Goal: Information Seeking & Learning: Learn about a topic

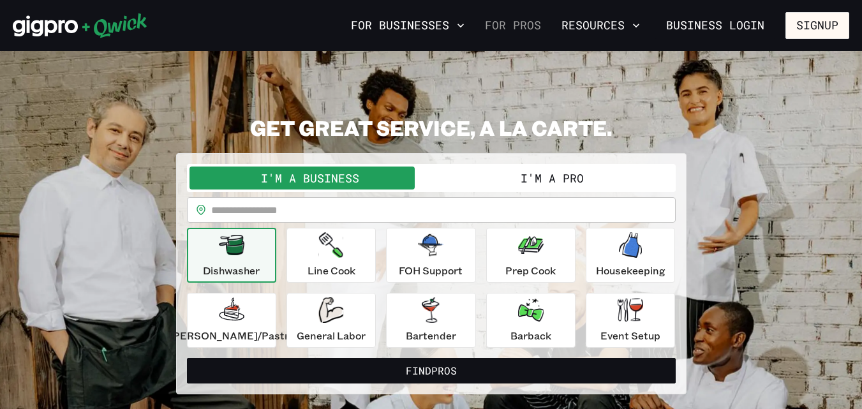
click at [515, 26] on link "For Pros" at bounding box center [513, 26] width 66 height 22
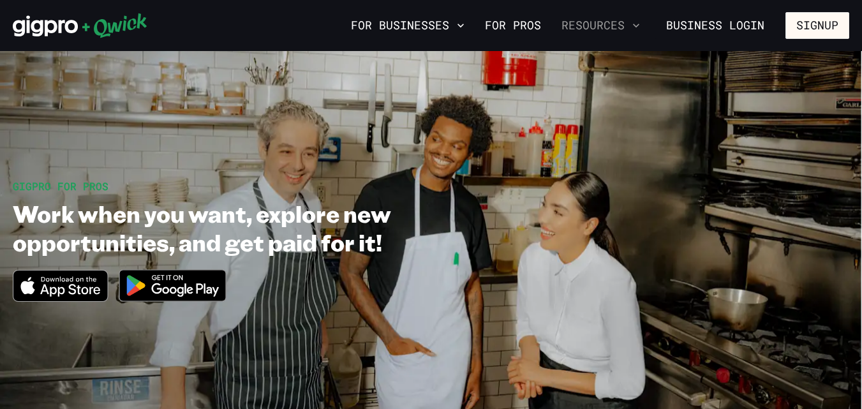
click at [603, 25] on button "Resources" at bounding box center [600, 26] width 89 height 22
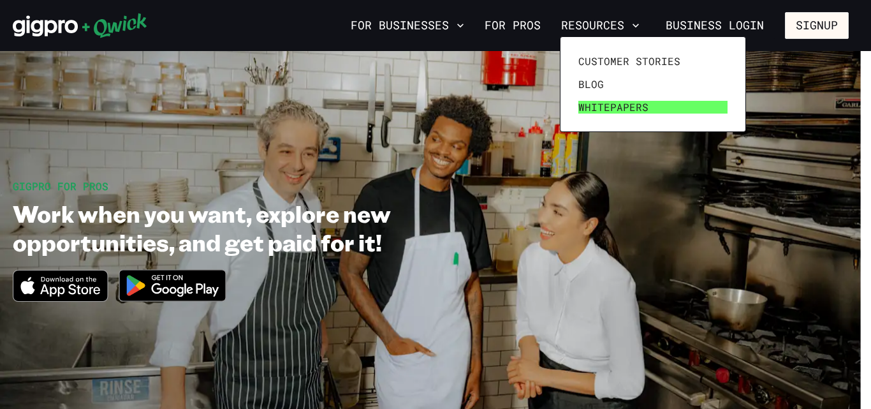
click at [614, 113] on span "Whitepapers" at bounding box center [613, 107] width 70 height 13
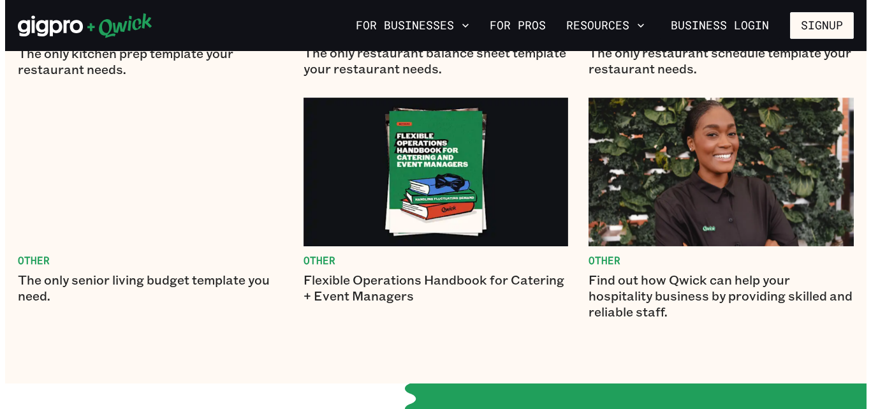
scroll to position [765, 0]
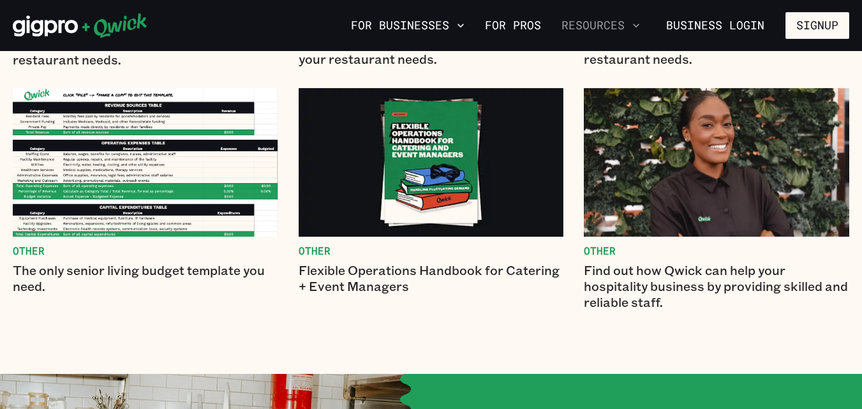
drag, startPoint x: 614, startPoint y: 37, endPoint x: 615, endPoint y: 29, distance: 7.7
click at [614, 35] on nav "For Businesses For Pros Resources Business Login Signup" at bounding box center [597, 25] width 503 height 27
click at [615, 29] on button "Resources" at bounding box center [600, 26] width 89 height 22
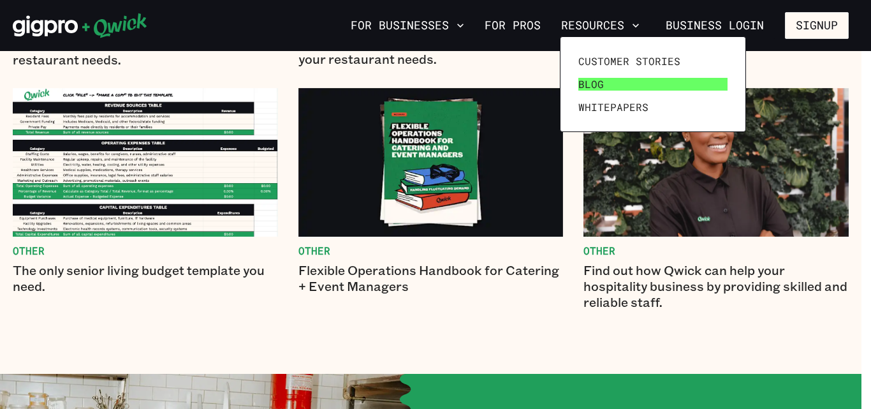
click at [615, 84] on link "Blog" at bounding box center [652, 84] width 159 height 23
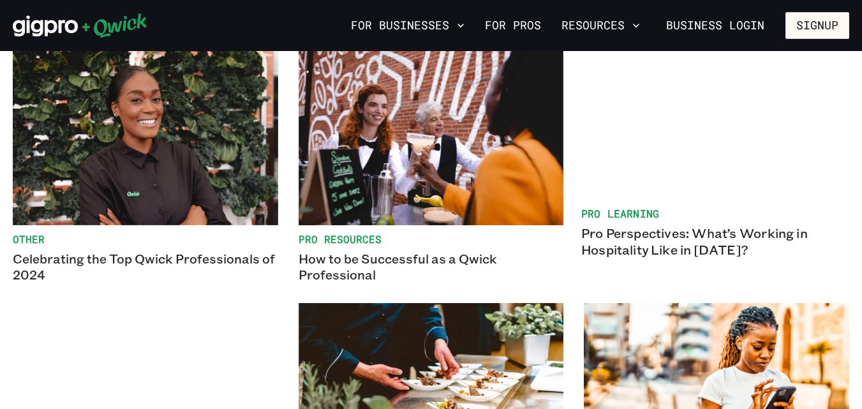
scroll to position [319, 0]
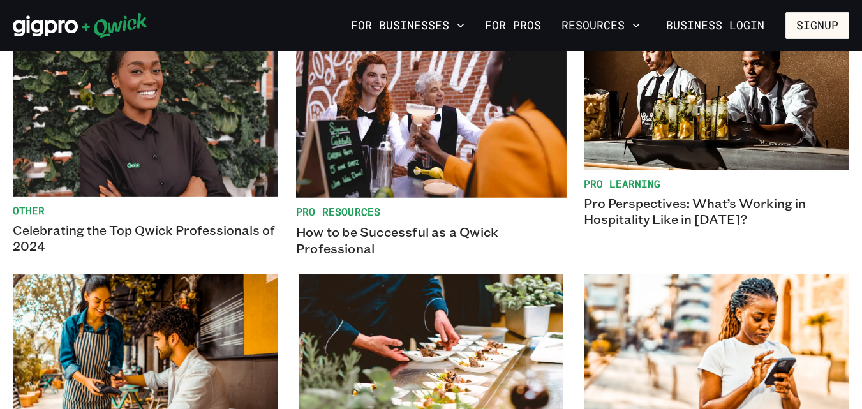
click at [404, 149] on img at bounding box center [430, 108] width 270 height 180
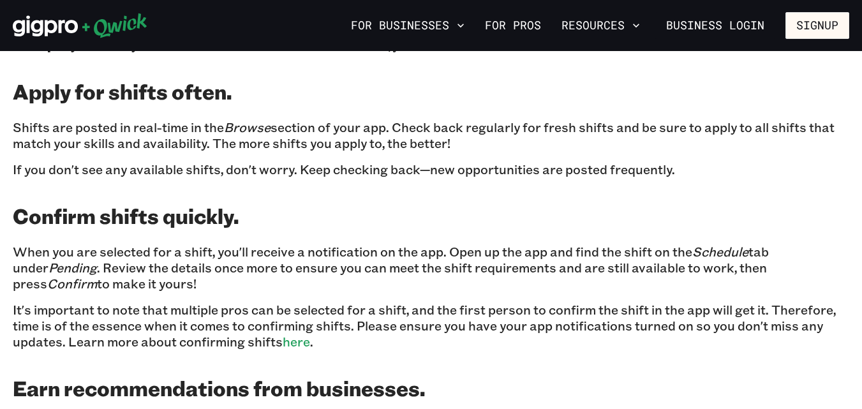
scroll to position [1148, 0]
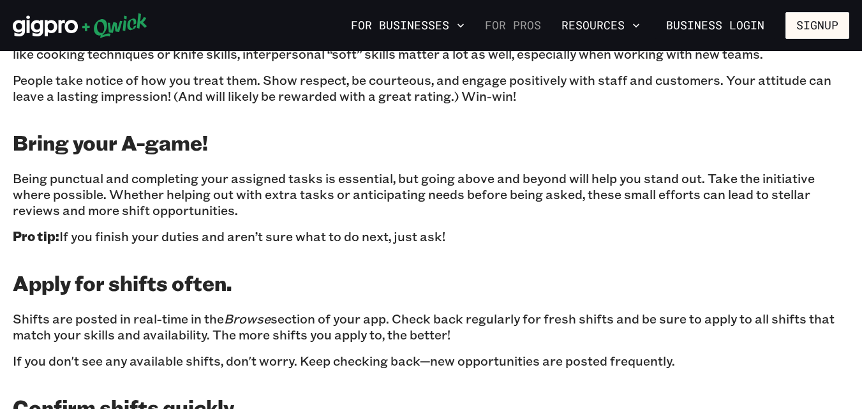
click at [498, 27] on link "For Pros" at bounding box center [513, 26] width 66 height 22
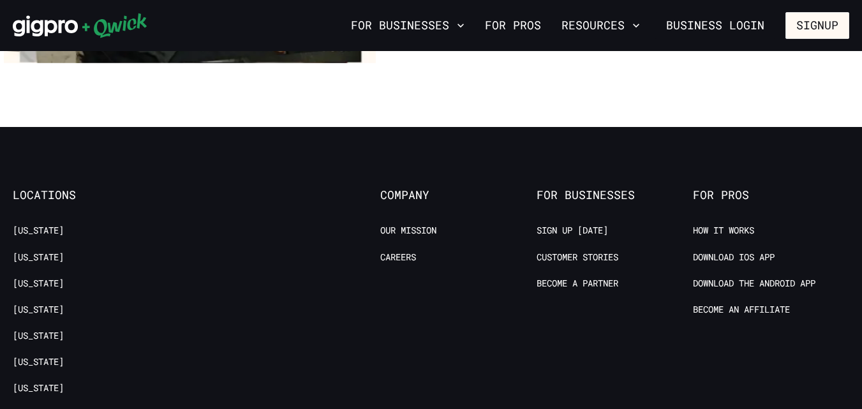
scroll to position [2424, 0]
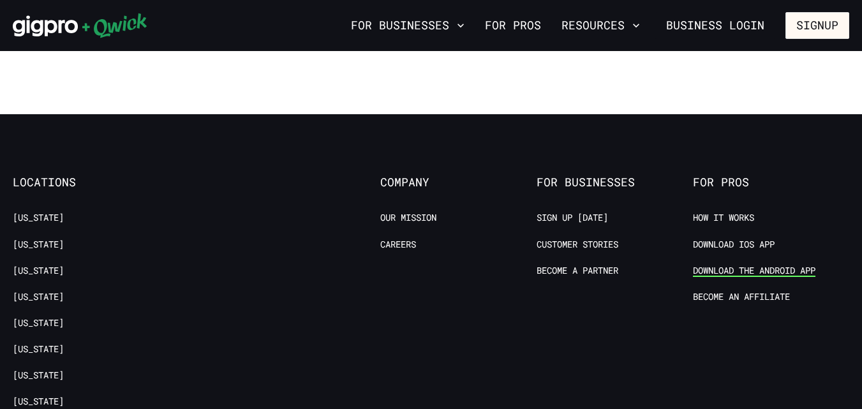
click at [766, 265] on link "Download the Android App" at bounding box center [754, 271] width 122 height 12
